Goal: Find specific page/section: Find specific page/section

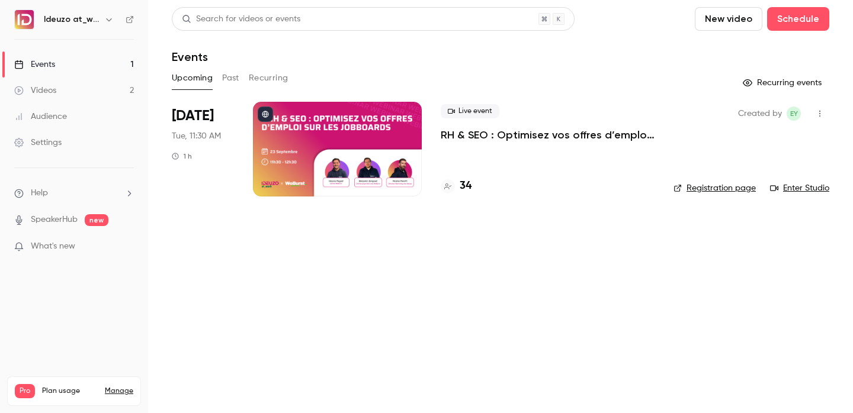
click at [463, 189] on h4 "34" at bounding box center [465, 186] width 12 height 16
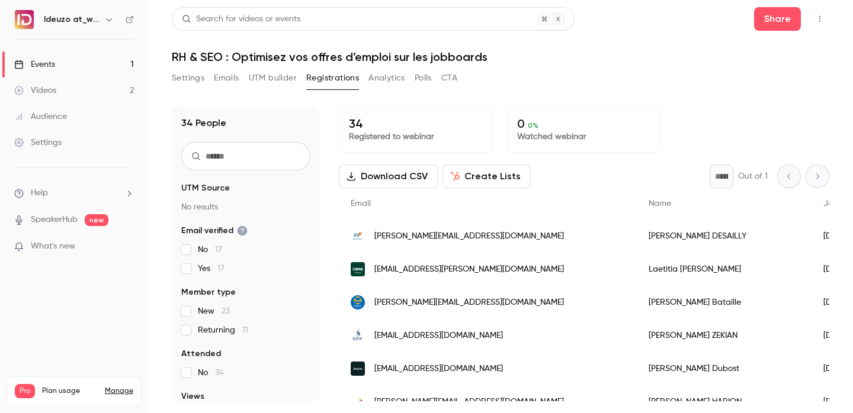
click at [124, 59] on link "Events 1" at bounding box center [74, 65] width 148 height 26
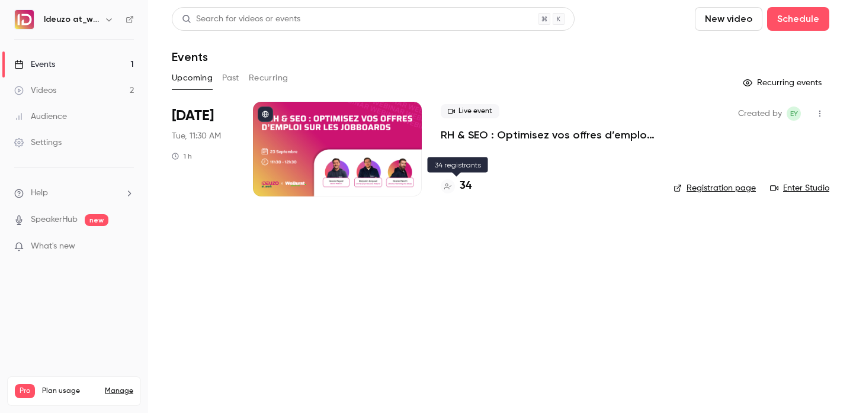
click at [469, 186] on h4 "34" at bounding box center [465, 186] width 12 height 16
